Goal: Navigation & Orientation: Find specific page/section

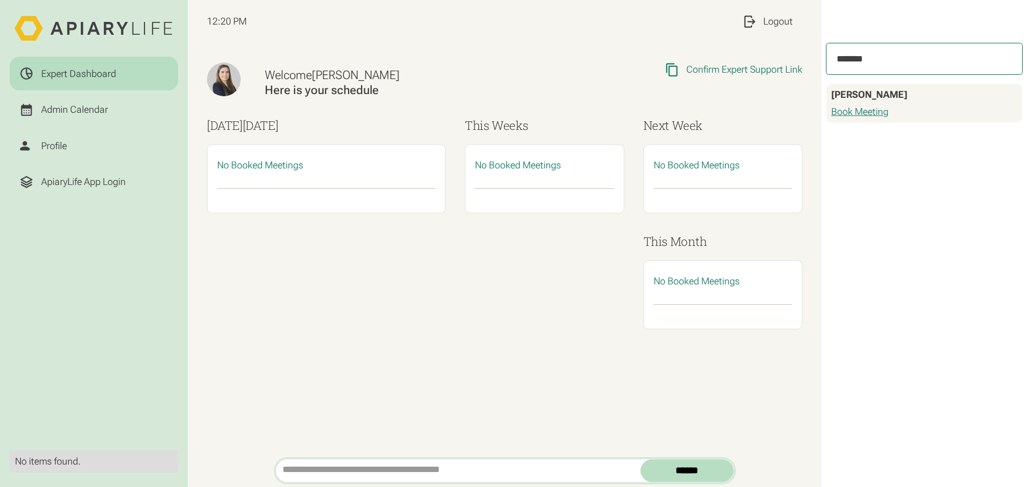
drag, startPoint x: 453, startPoint y: 417, endPoint x: 824, endPoint y: 94, distance: 492.5
click at [453, 417] on div "Welcome [PERSON_NAME] Here is your schedule Copied Link to Clipboard Confirm Ex…" at bounding box center [505, 250] width 634 height 414
click at [96, 110] on div "Admin Calendar" at bounding box center [74, 110] width 67 height 12
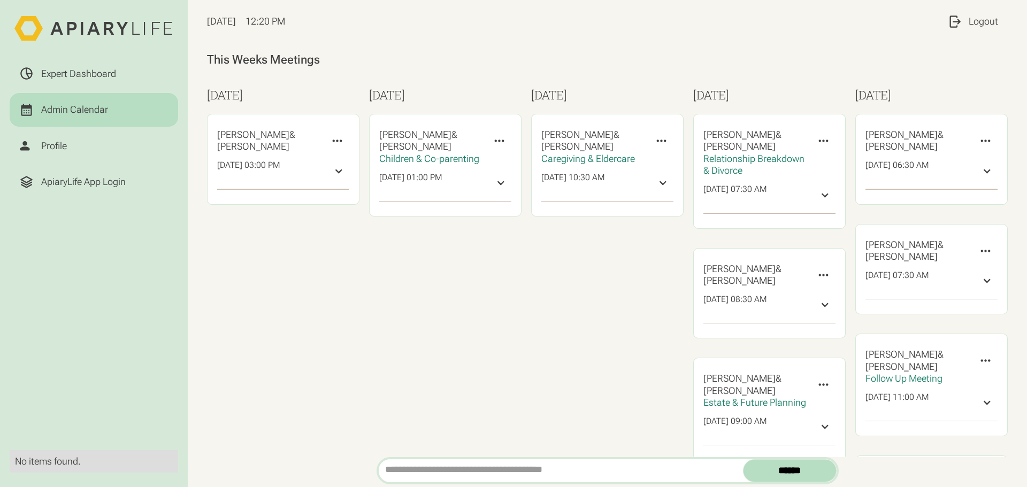
scroll to position [11, 0]
click at [65, 179] on div "ApiaryLife App Login" at bounding box center [83, 182] width 85 height 12
